Goal: Register for event/course: Register for event/course

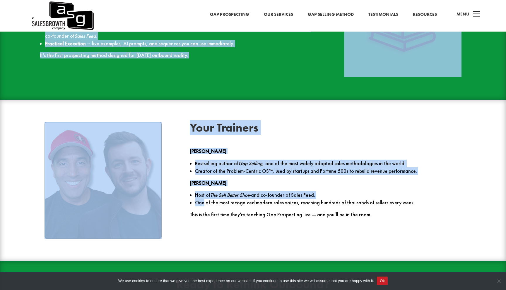
scroll to position [860, 0]
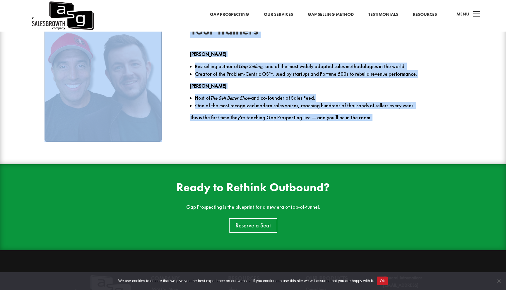
drag, startPoint x: 18, startPoint y: 60, endPoint x: 204, endPoint y: 176, distance: 219.2
copy div "Lor Ipsumdolors Ametcons Adi elits doeiusmo, temp inci Utlabo etd Magn Aliqua. …"
click at [245, 226] on link "Reserve a Seat" at bounding box center [253, 225] width 52 height 15
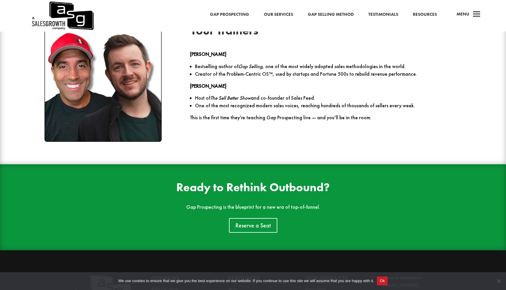
click at [327, 98] on p "Host of The Sell Better Show and co-founder of Sales Feed." at bounding box center [330, 98] width 271 height 8
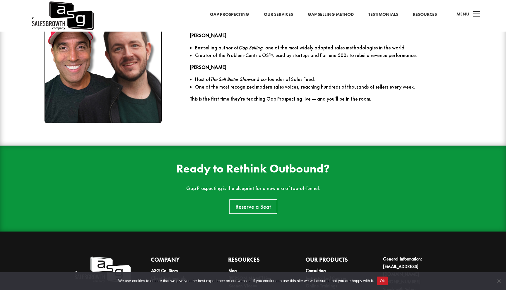
scroll to position [910, 0]
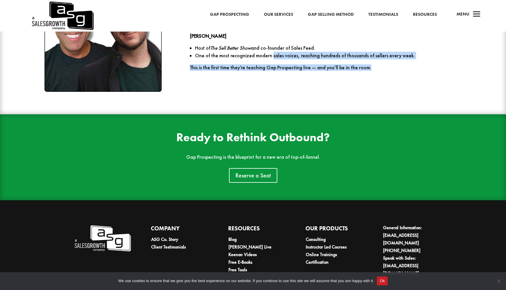
drag, startPoint x: 270, startPoint y: 58, endPoint x: 307, endPoint y: 87, distance: 46.9
click at [301, 84] on div "Your Trainers [PERSON_NAME] Bestselling author of Gap Selling , one of the most…" at bounding box center [252, 33] width 455 height 133
click at [307, 87] on div "Your Trainers [PERSON_NAME] Bestselling author of Gap Selling , one of the most…" at bounding box center [252, 33] width 455 height 133
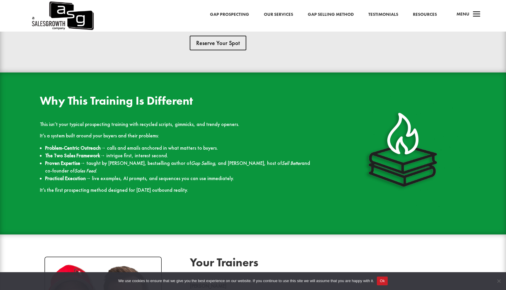
scroll to position [532, 0]
